Goal: Information Seeking & Learning: Compare options

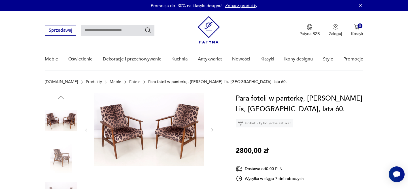
click at [129, 83] on link "Fotele" at bounding box center [134, 82] width 11 height 5
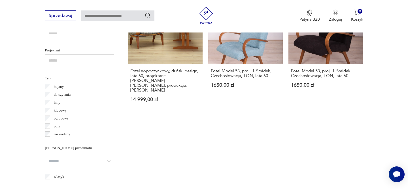
scroll to position [394, 0]
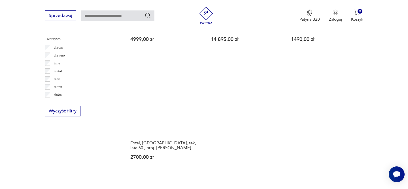
scroll to position [906, 0]
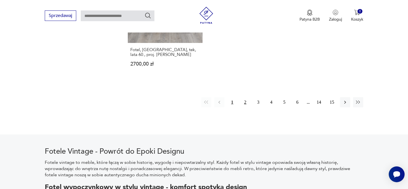
click at [245, 97] on button "2" at bounding box center [245, 102] width 10 height 10
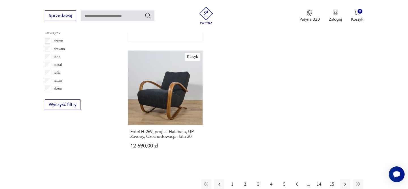
scroll to position [824, 0]
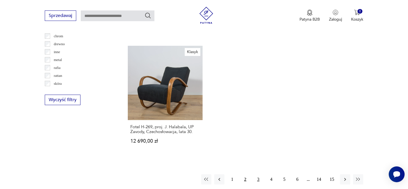
click at [258, 175] on button "3" at bounding box center [258, 180] width 10 height 10
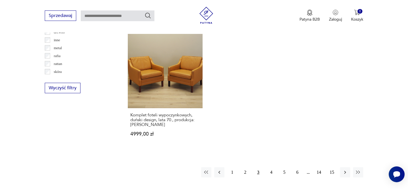
scroll to position [868, 0]
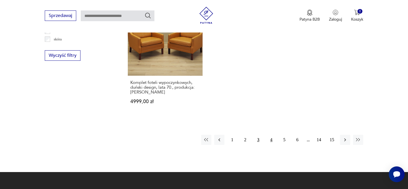
click at [272, 135] on button "4" at bounding box center [271, 140] width 10 height 10
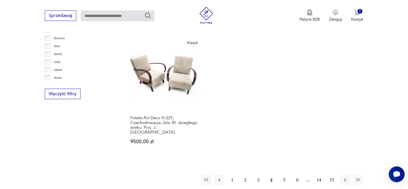
scroll to position [870, 0]
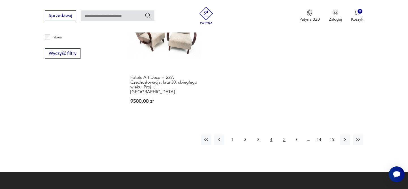
click at [286, 135] on button "5" at bounding box center [284, 140] width 10 height 10
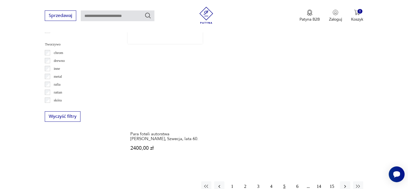
scroll to position [838, 0]
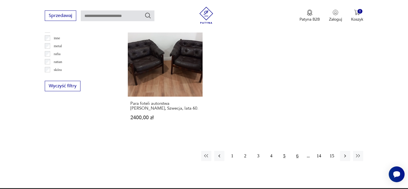
click at [297, 151] on button "6" at bounding box center [297, 156] width 10 height 10
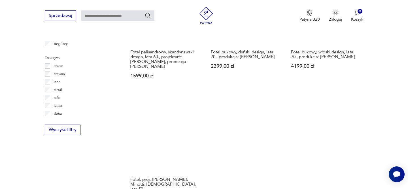
scroll to position [846, 0]
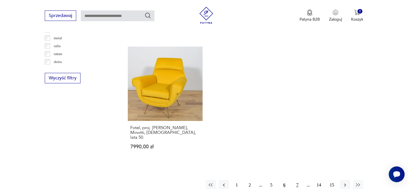
click at [299, 180] on button "7" at bounding box center [297, 185] width 10 height 10
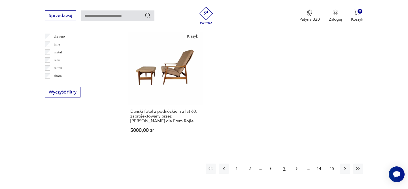
scroll to position [834, 0]
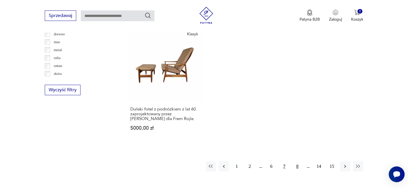
click at [295, 162] on button "8" at bounding box center [297, 167] width 10 height 10
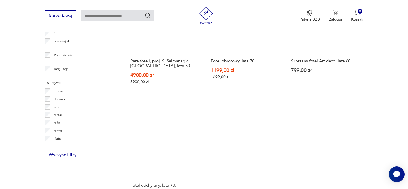
scroll to position [849, 0]
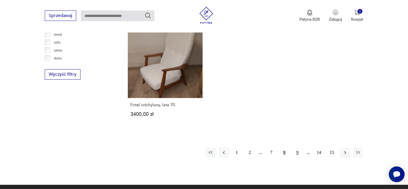
click at [298, 148] on button "9" at bounding box center [297, 153] width 10 height 10
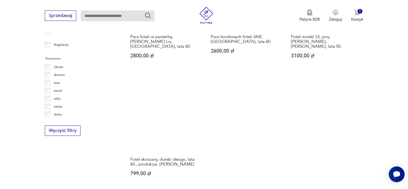
scroll to position [840, 0]
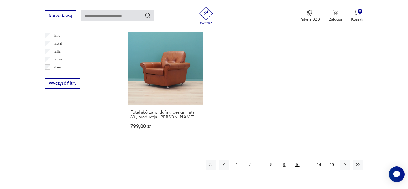
click at [298, 160] on button "10" at bounding box center [297, 165] width 10 height 10
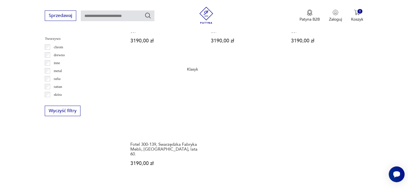
scroll to position [865, 0]
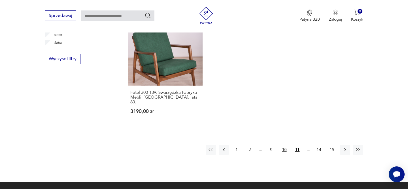
click at [301, 145] on button "11" at bounding box center [297, 150] width 10 height 10
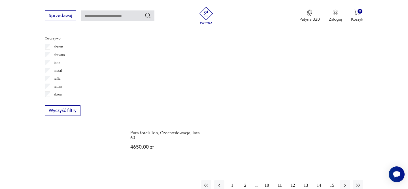
scroll to position [863, 0]
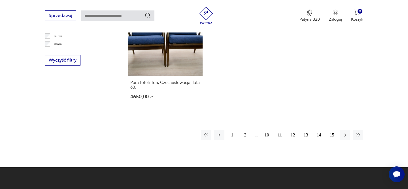
click at [290, 130] on button "12" at bounding box center [293, 135] width 10 height 10
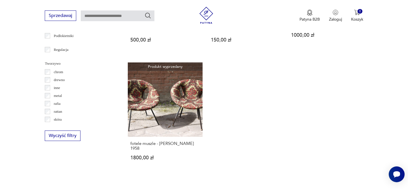
scroll to position [834, 0]
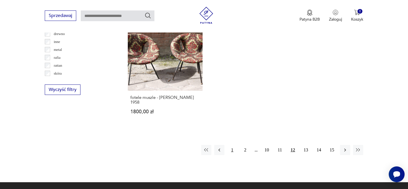
click at [230, 150] on button "1" at bounding box center [232, 150] width 10 height 10
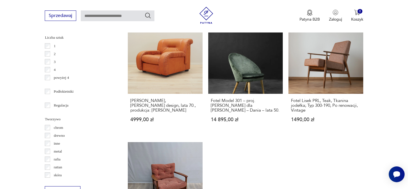
scroll to position [802, 0]
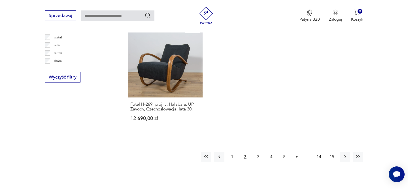
scroll to position [864, 0]
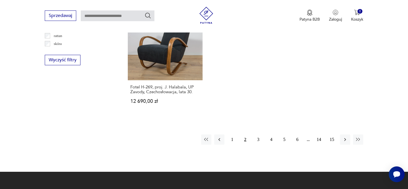
click at [133, 10] on input "text" at bounding box center [118, 15] width 74 height 11
type input "**********"
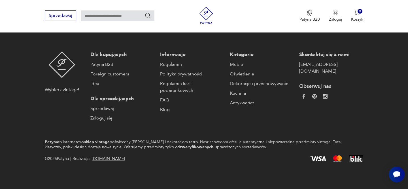
type input "**********"
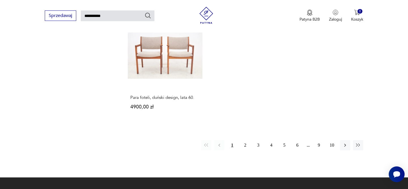
scroll to position [740, 0]
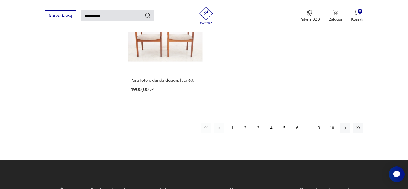
click at [247, 123] on button "2" at bounding box center [245, 128] width 10 height 10
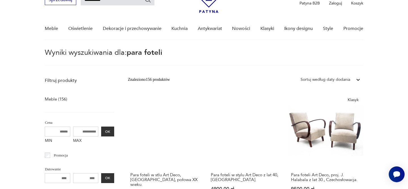
scroll to position [32, 0]
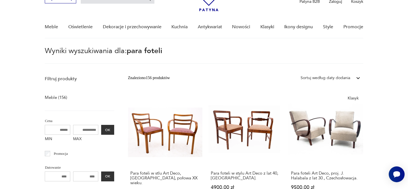
click at [57, 128] on input "MIN" at bounding box center [57, 130] width 25 height 10
type input "*****"
click at [83, 128] on input "MAX" at bounding box center [85, 130] width 25 height 10
type input "*****"
click at [109, 130] on button "OK" at bounding box center [107, 130] width 13 height 10
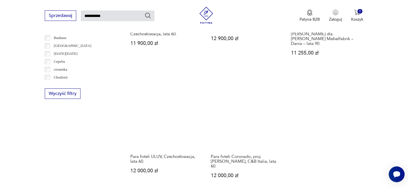
scroll to position [335, 0]
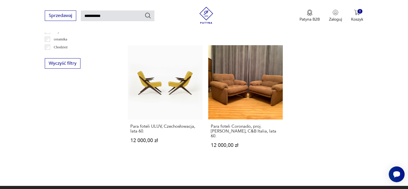
click at [89, 16] on input "**********" at bounding box center [118, 15] width 74 height 11
click at [105, 16] on input "******" at bounding box center [118, 15] width 74 height 11
type input "*****"
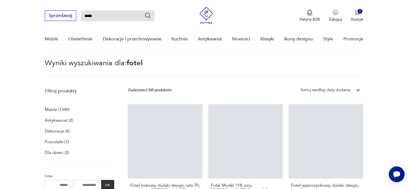
scroll to position [115, 0]
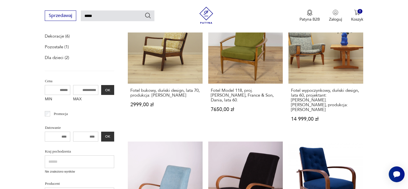
click at [54, 90] on input "MIN" at bounding box center [57, 90] width 25 height 10
type input "*****"
click at [87, 90] on input "MAX" at bounding box center [85, 90] width 25 height 10
type input "*****"
click at [111, 89] on button "OK" at bounding box center [107, 90] width 13 height 10
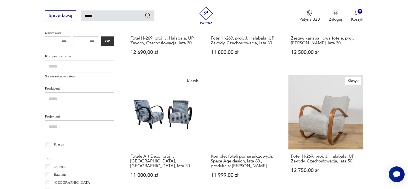
scroll to position [169, 0]
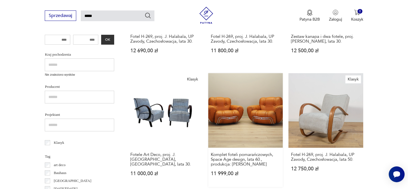
click at [245, 116] on link "Komplet foteli pomarańczowych, Space Age design, lata 60., produkcja: Włochy 11…" at bounding box center [245, 130] width 74 height 114
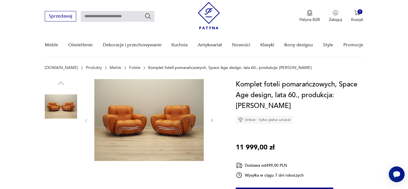
scroll to position [15, 0]
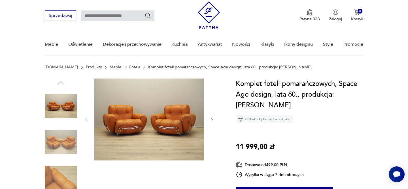
click at [143, 118] on img at bounding box center [148, 120] width 109 height 82
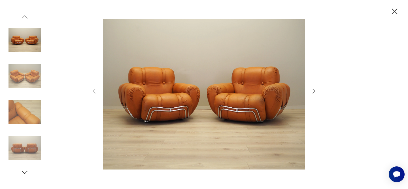
click at [31, 114] on img at bounding box center [24, 112] width 32 height 32
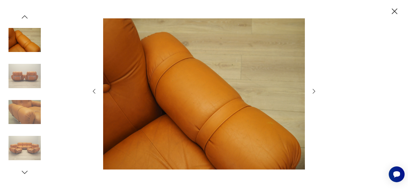
click at [31, 106] on img at bounding box center [24, 112] width 32 height 32
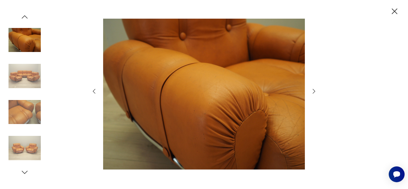
click at [24, 121] on img at bounding box center [24, 112] width 32 height 32
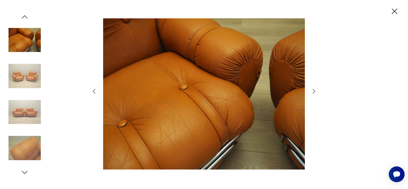
click at [176, 104] on img at bounding box center [204, 93] width 202 height 151
click at [28, 140] on img at bounding box center [24, 148] width 32 height 32
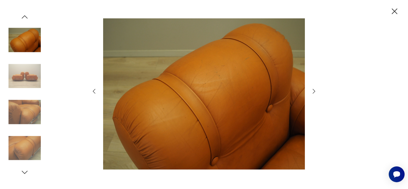
click at [29, 144] on img at bounding box center [24, 148] width 32 height 32
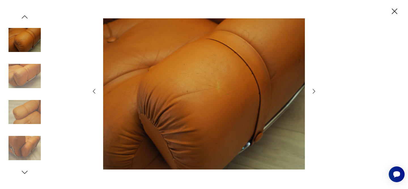
click at [28, 144] on img at bounding box center [24, 148] width 32 height 32
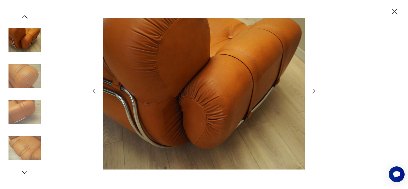
click at [28, 144] on img at bounding box center [24, 148] width 32 height 32
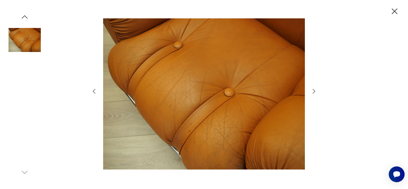
click at [19, 44] on img at bounding box center [24, 40] width 32 height 32
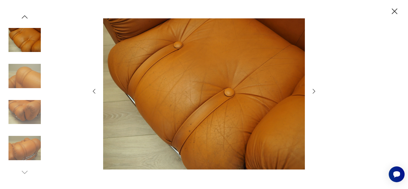
click at [25, 101] on img at bounding box center [24, 112] width 32 height 32
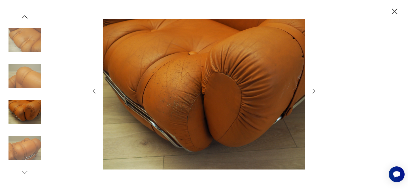
click at [391, 13] on icon "button" at bounding box center [394, 12] width 10 height 10
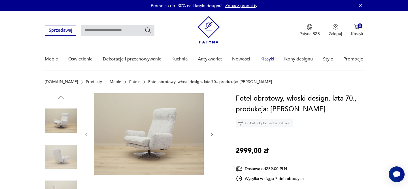
scroll to position [26, 0]
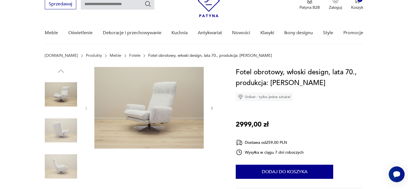
click at [156, 98] on img at bounding box center [148, 108] width 109 height 82
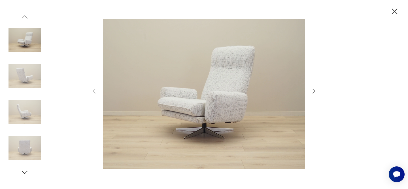
click at [30, 146] on img at bounding box center [24, 148] width 32 height 32
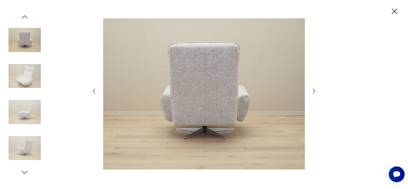
click at [25, 77] on img at bounding box center [24, 76] width 32 height 32
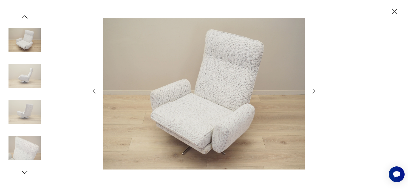
click at [220, 86] on img at bounding box center [204, 93] width 202 height 151
click at [30, 150] on img at bounding box center [24, 148] width 32 height 32
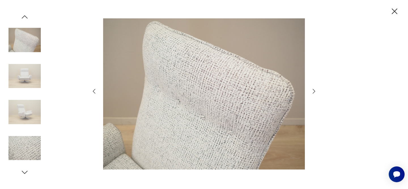
click at [30, 35] on img at bounding box center [24, 40] width 32 height 32
click at [26, 17] on icon "button" at bounding box center [25, 16] width 6 height 3
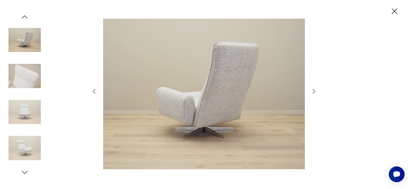
click at [26, 17] on icon "button" at bounding box center [25, 16] width 6 height 3
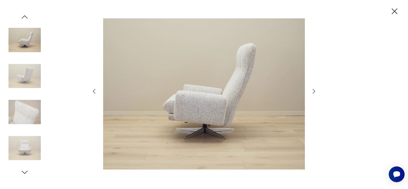
click at [26, 17] on icon "button" at bounding box center [25, 16] width 6 height 3
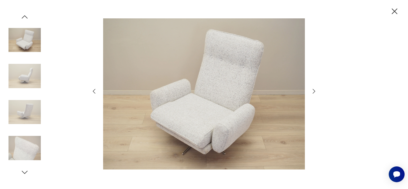
click at [26, 17] on icon "button" at bounding box center [25, 16] width 6 height 3
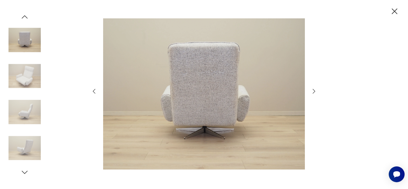
click at [26, 17] on icon "button" at bounding box center [25, 16] width 6 height 3
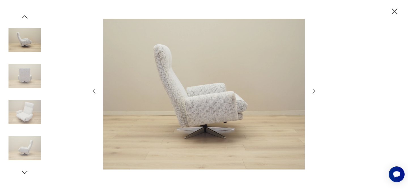
click at [23, 18] on icon "button" at bounding box center [24, 17] width 8 height 8
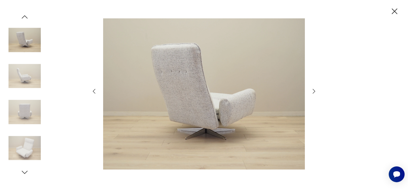
click at [28, 14] on icon "button" at bounding box center [24, 17] width 8 height 8
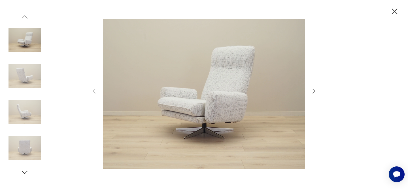
click at [397, 12] on icon "button" at bounding box center [394, 12] width 10 height 10
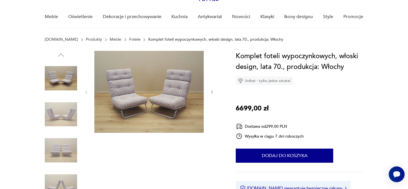
scroll to position [50, 0]
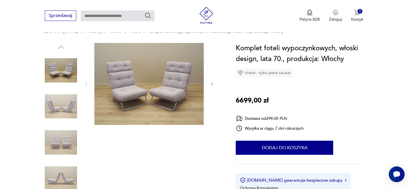
click at [69, 151] on img at bounding box center [61, 143] width 32 height 32
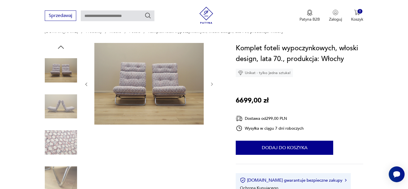
click at [66, 137] on img at bounding box center [61, 143] width 32 height 32
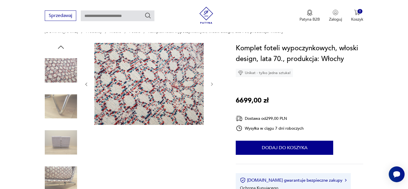
click at [66, 145] on img at bounding box center [61, 143] width 32 height 32
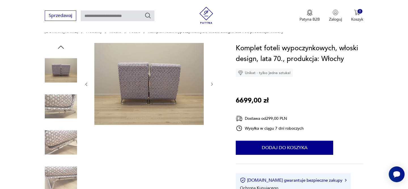
click at [57, 150] on img at bounding box center [61, 143] width 32 height 32
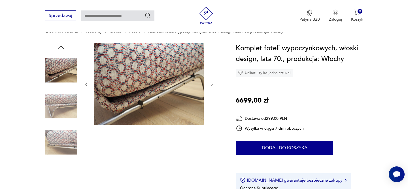
click at [56, 156] on img at bounding box center [61, 143] width 32 height 32
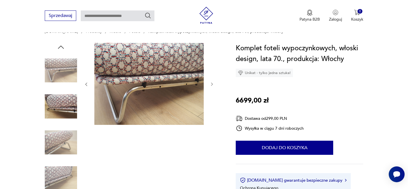
click at [61, 48] on icon "button" at bounding box center [61, 47] width 8 height 8
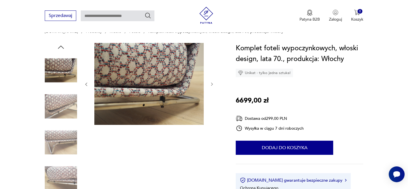
click at [61, 48] on icon "button" at bounding box center [61, 47] width 8 height 8
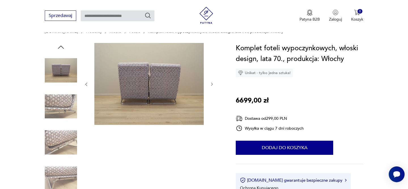
click at [61, 48] on icon "button" at bounding box center [61, 47] width 8 height 8
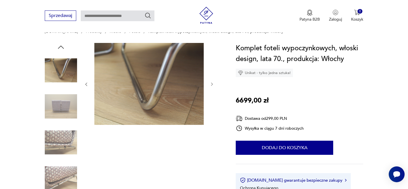
click at [61, 48] on icon "button" at bounding box center [61, 47] width 8 height 8
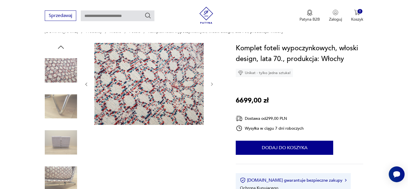
click at [61, 48] on icon "button" at bounding box center [61, 47] width 8 height 8
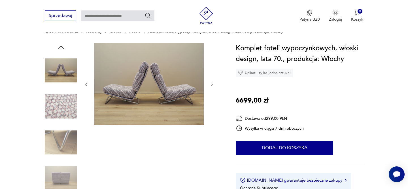
click at [61, 48] on icon "button" at bounding box center [61, 47] width 8 height 8
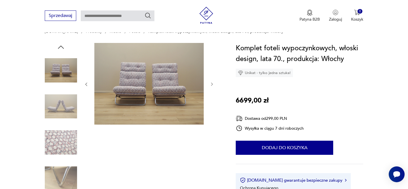
click at [61, 48] on icon "button" at bounding box center [61, 47] width 8 height 8
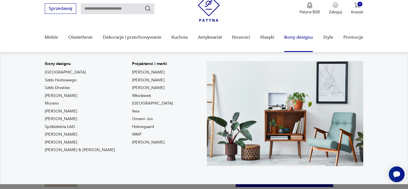
scroll to position [22, 0]
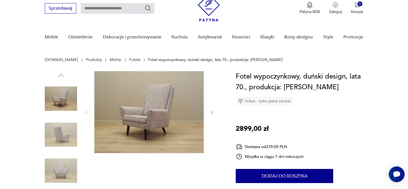
click at [64, 166] on img at bounding box center [61, 171] width 32 height 32
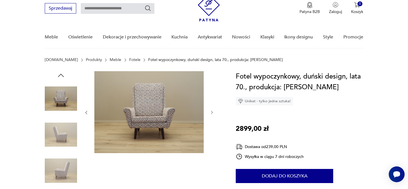
click at [65, 174] on img at bounding box center [61, 171] width 32 height 32
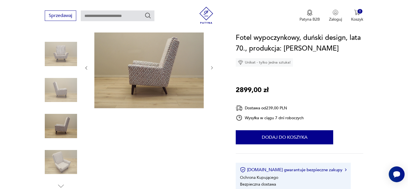
scroll to position [72, 0]
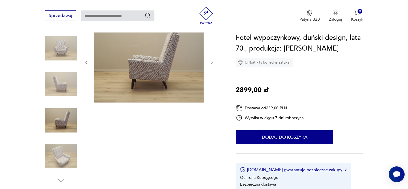
click at [65, 160] on img at bounding box center [61, 157] width 32 height 32
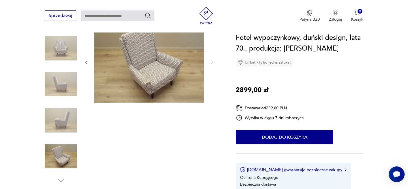
click at [165, 79] on img at bounding box center [148, 62] width 109 height 82
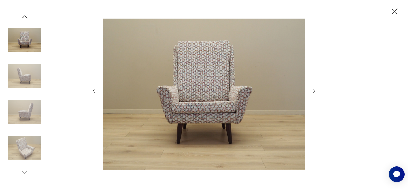
click at [183, 102] on img at bounding box center [204, 93] width 202 height 151
click at [25, 76] on img at bounding box center [24, 76] width 32 height 32
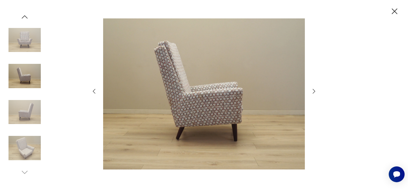
click at [28, 28] on img at bounding box center [24, 40] width 32 height 32
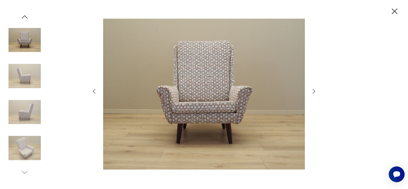
click at [24, 15] on icon "button" at bounding box center [24, 17] width 8 height 8
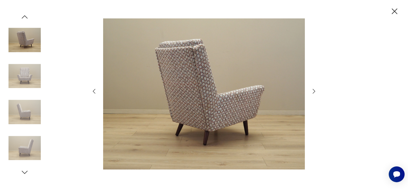
click at [382, 14] on div at bounding box center [204, 94] width 408 height 189
click at [390, 13] on icon "button" at bounding box center [394, 12] width 10 height 10
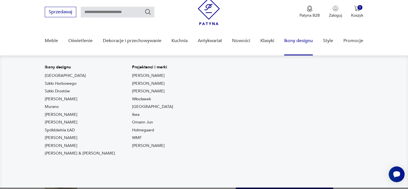
scroll to position [21, 0]
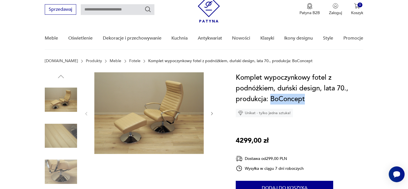
drag, startPoint x: 305, startPoint y: 98, endPoint x: 271, endPoint y: 98, distance: 33.4
click at [271, 98] on h1 "Komplet wypoczynkowy fotel z podnóżkiem, duński design, lata 70., produkcja: Bo…" at bounding box center [299, 88] width 127 height 32
copy h1 "BoConcept"
click at [105, 13] on input "text" at bounding box center [118, 9] width 74 height 11
paste input "*********"
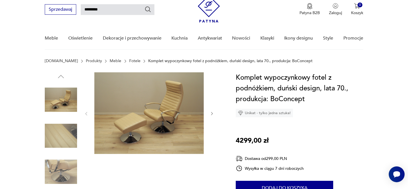
type input "*********"
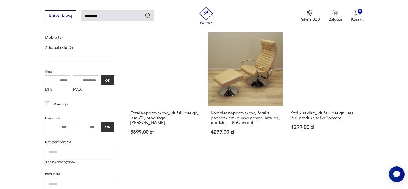
scroll to position [92, 0]
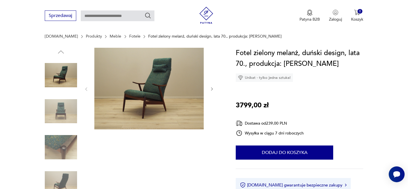
scroll to position [66, 0]
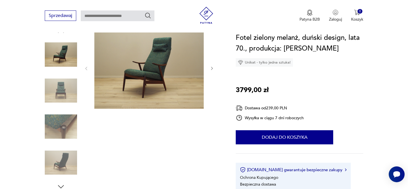
click at [72, 125] on img at bounding box center [61, 127] width 32 height 32
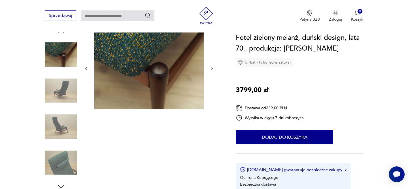
click at [63, 127] on img at bounding box center [61, 127] width 32 height 32
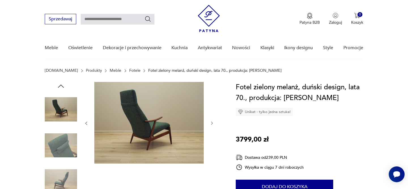
scroll to position [0, 0]
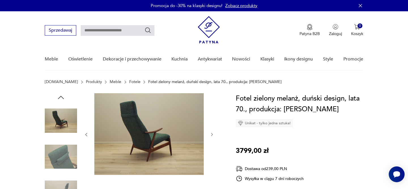
click at [62, 115] on img at bounding box center [61, 121] width 32 height 32
click at [64, 95] on icon "button" at bounding box center [61, 97] width 8 height 8
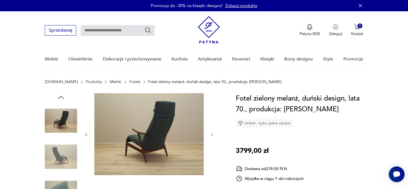
click at [64, 95] on icon "button" at bounding box center [61, 97] width 8 height 8
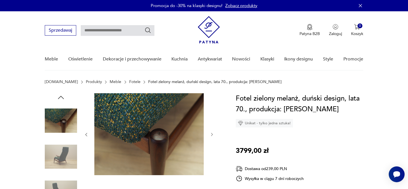
click at [64, 95] on icon "button" at bounding box center [61, 97] width 8 height 8
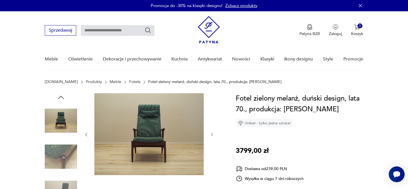
click at [53, 117] on img at bounding box center [61, 121] width 32 height 32
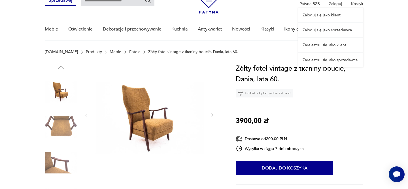
scroll to position [33, 0]
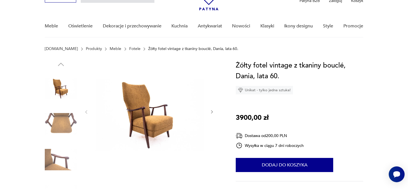
click at [64, 130] on img at bounding box center [61, 124] width 32 height 32
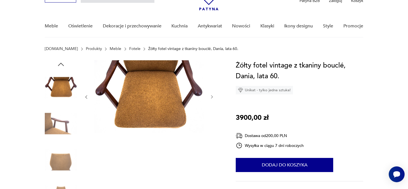
click at [51, 115] on img at bounding box center [61, 124] width 32 height 32
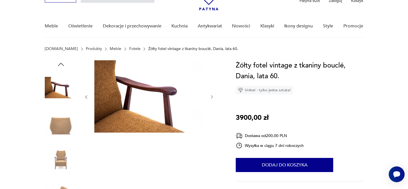
click at [52, 130] on img at bounding box center [61, 124] width 32 height 32
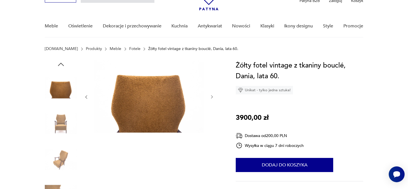
click at [56, 126] on img at bounding box center [61, 124] width 32 height 32
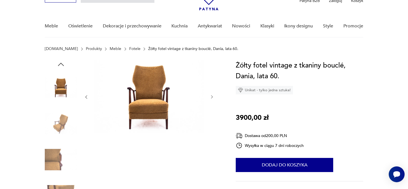
click at [57, 132] on img at bounding box center [61, 124] width 32 height 32
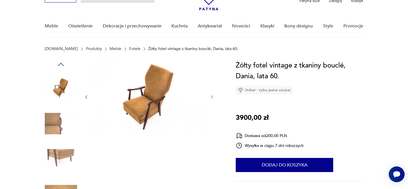
click at [56, 129] on img at bounding box center [61, 124] width 32 height 32
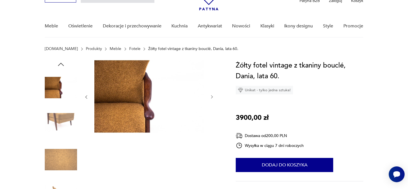
click at [58, 67] on icon "button" at bounding box center [61, 64] width 8 height 8
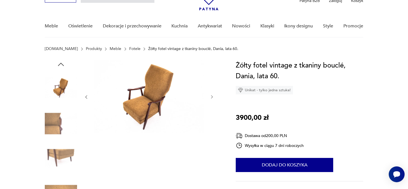
click at [58, 67] on icon "button" at bounding box center [61, 64] width 8 height 8
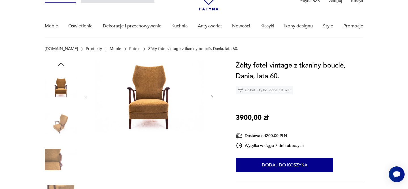
click at [58, 67] on icon "button" at bounding box center [61, 64] width 8 height 8
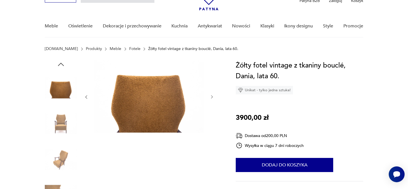
click at [58, 67] on icon "button" at bounding box center [61, 64] width 8 height 8
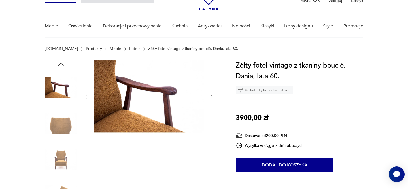
click at [58, 67] on icon "button" at bounding box center [61, 64] width 8 height 8
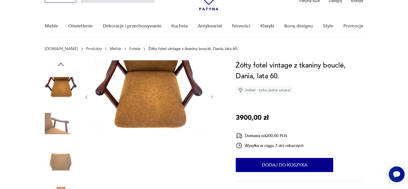
click at [61, 64] on icon "button" at bounding box center [61, 64] width 8 height 8
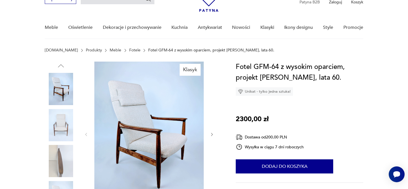
scroll to position [33, 0]
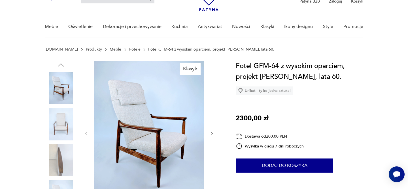
click at [178, 154] on img at bounding box center [148, 133] width 109 height 145
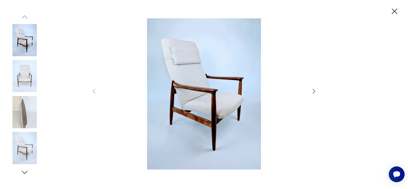
click at [313, 92] on icon "button" at bounding box center [313, 91] width 7 height 7
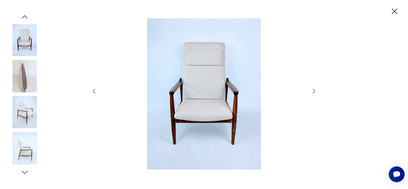
click at [313, 92] on icon "button" at bounding box center [313, 91] width 7 height 7
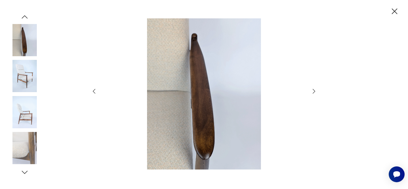
click at [313, 92] on icon "button" at bounding box center [313, 91] width 7 height 7
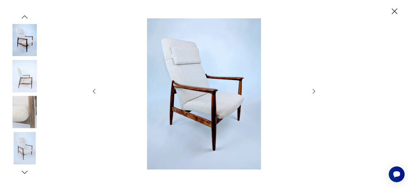
click at [313, 92] on icon "button" at bounding box center [313, 91] width 7 height 7
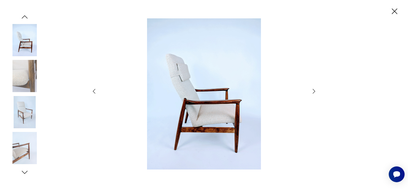
click at [313, 92] on icon "button" at bounding box center [313, 91] width 7 height 7
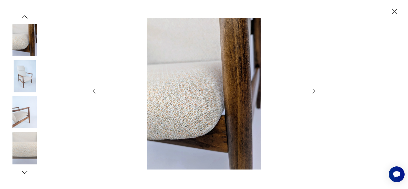
click at [313, 92] on icon "button" at bounding box center [313, 91] width 7 height 7
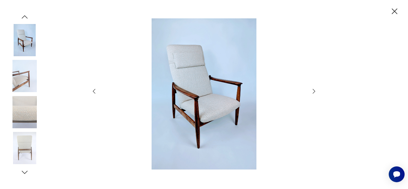
click at [313, 92] on icon "button" at bounding box center [313, 91] width 7 height 7
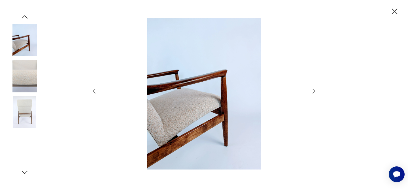
click at [313, 92] on icon "button" at bounding box center [313, 91] width 7 height 7
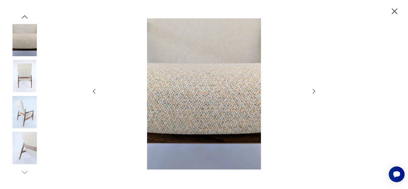
click at [313, 92] on icon "button" at bounding box center [313, 91] width 7 height 7
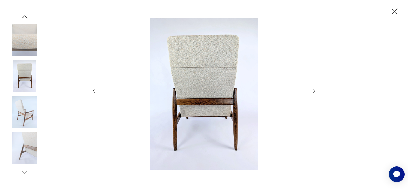
click at [313, 92] on icon "button" at bounding box center [313, 91] width 7 height 7
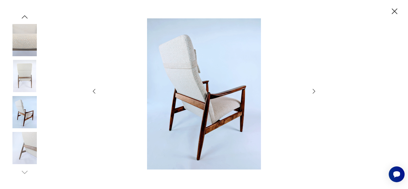
click at [313, 92] on icon "button" at bounding box center [313, 91] width 7 height 7
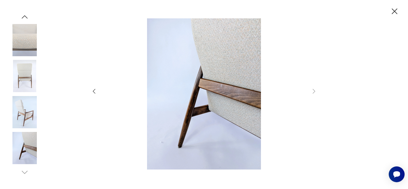
click at [25, 45] on img at bounding box center [24, 40] width 32 height 32
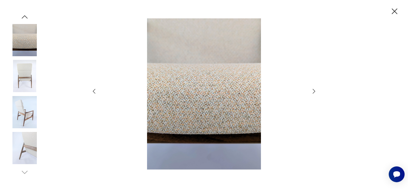
click at [24, 16] on icon "button" at bounding box center [25, 16] width 6 height 3
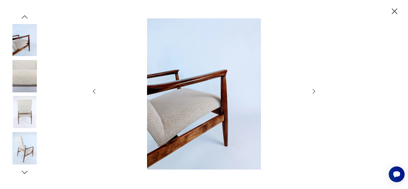
click at [24, 16] on icon "button" at bounding box center [25, 16] width 6 height 3
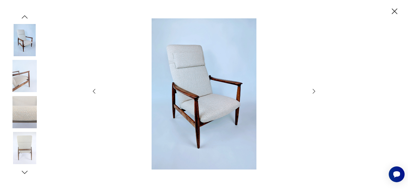
click at [24, 16] on icon "button" at bounding box center [25, 16] width 6 height 3
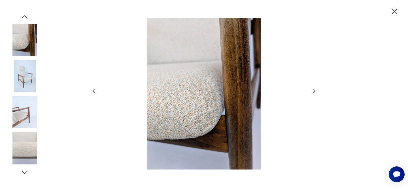
click at [22, 71] on img at bounding box center [24, 76] width 32 height 32
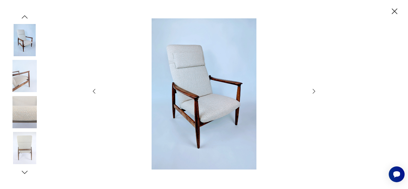
click at [393, 10] on icon "button" at bounding box center [395, 11] width 6 height 6
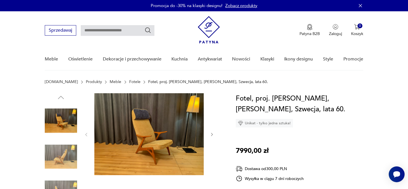
click at [174, 110] on img at bounding box center [148, 134] width 109 height 82
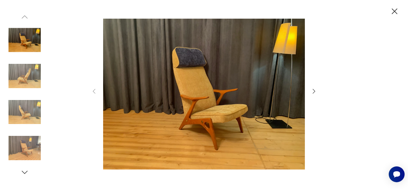
click at [313, 94] on icon "button" at bounding box center [313, 91] width 7 height 7
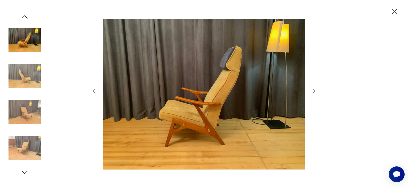
click at [313, 94] on icon "button" at bounding box center [313, 91] width 7 height 7
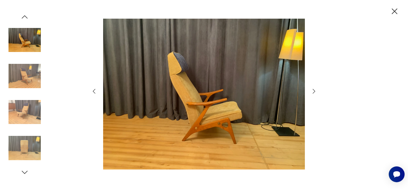
click at [313, 94] on icon "button" at bounding box center [313, 91] width 7 height 7
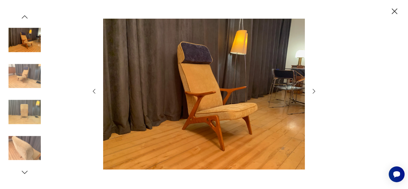
click at [313, 94] on icon "button" at bounding box center [313, 91] width 7 height 7
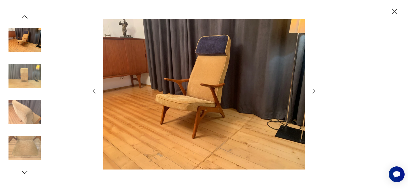
click at [313, 94] on icon "button" at bounding box center [313, 91] width 7 height 7
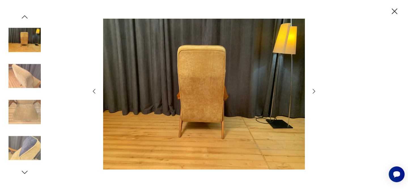
click at [313, 94] on icon "button" at bounding box center [313, 91] width 7 height 7
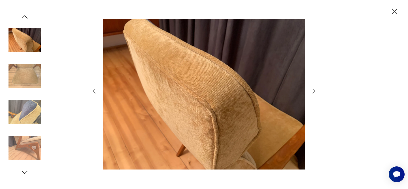
click at [313, 94] on icon "button" at bounding box center [313, 91] width 7 height 7
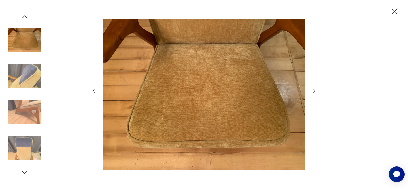
click at [313, 94] on icon "button" at bounding box center [313, 91] width 7 height 7
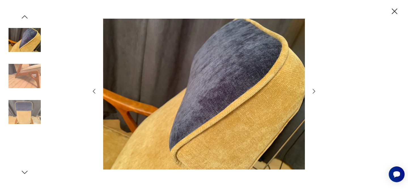
click at [313, 94] on icon "button" at bounding box center [313, 91] width 7 height 7
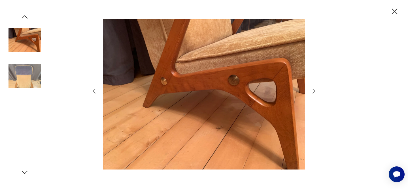
click at [313, 94] on icon "button" at bounding box center [313, 91] width 7 height 7
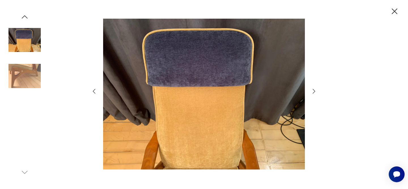
click at [313, 94] on icon "button" at bounding box center [313, 91] width 7 height 7
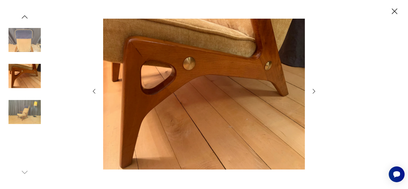
click at [313, 94] on icon "button" at bounding box center [313, 91] width 7 height 7
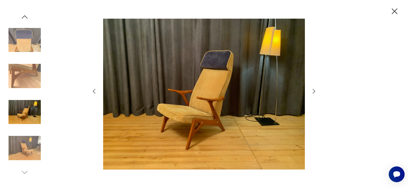
click at [394, 8] on icon "button" at bounding box center [394, 12] width 10 height 10
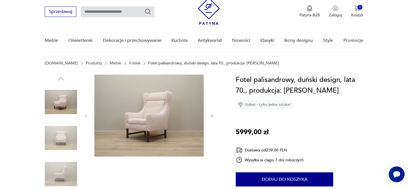
scroll to position [20, 0]
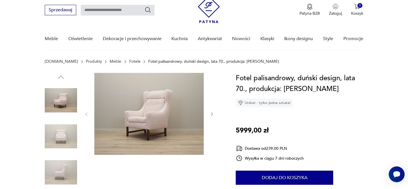
click at [211, 115] on icon "button" at bounding box center [211, 114] width 5 height 5
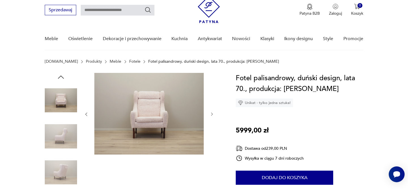
click at [151, 115] on img at bounding box center [148, 114] width 109 height 82
